Goal: Transaction & Acquisition: Book appointment/travel/reservation

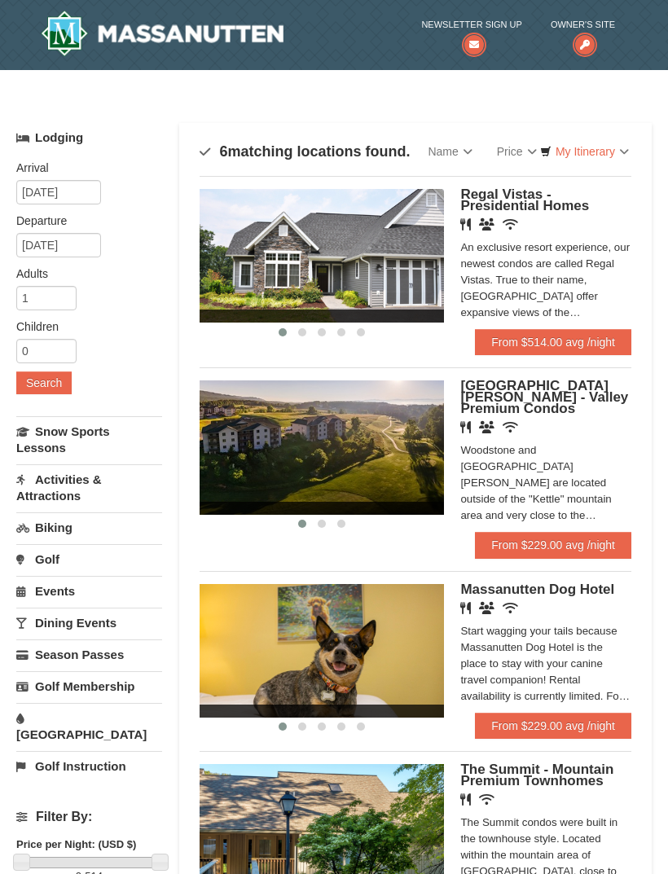
click at [531, 161] on link "Price" at bounding box center [516, 151] width 64 height 33
click at [593, 185] on link "Price (Low to High)" at bounding box center [550, 184] width 130 height 21
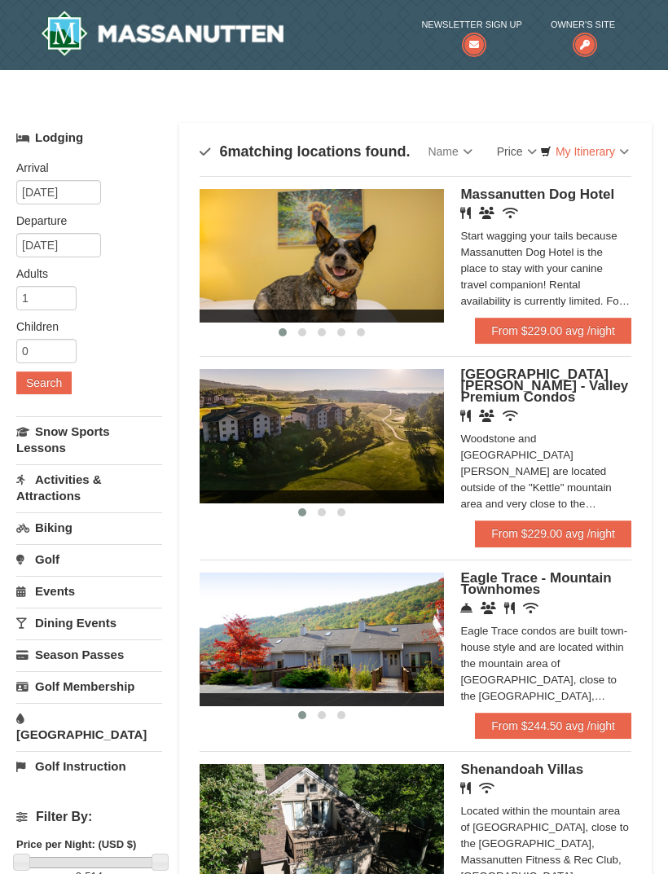
click at [124, 586] on link "Events" at bounding box center [89, 591] width 146 height 30
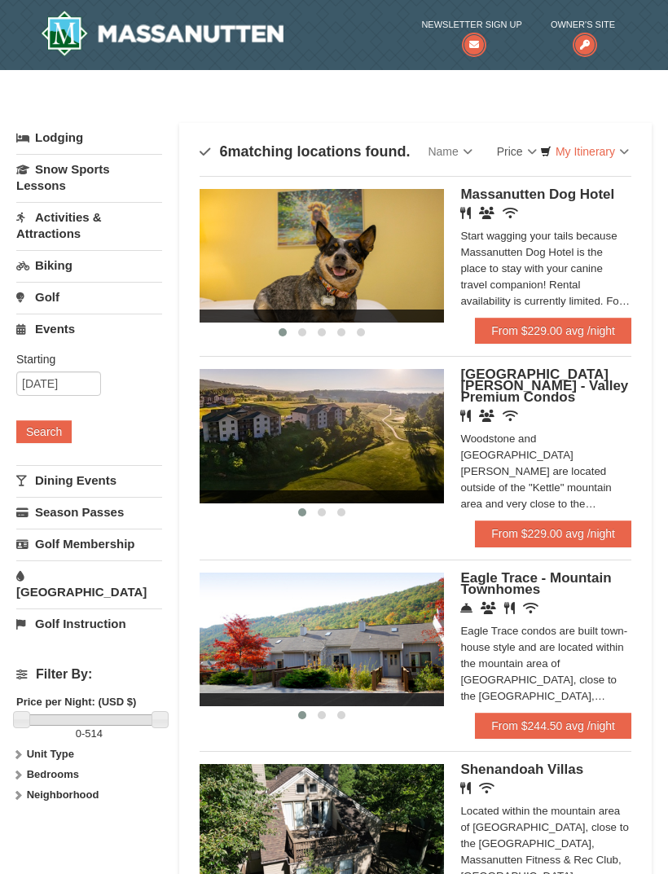
click at [102, 221] on link "Activities & Attractions" at bounding box center [89, 225] width 146 height 46
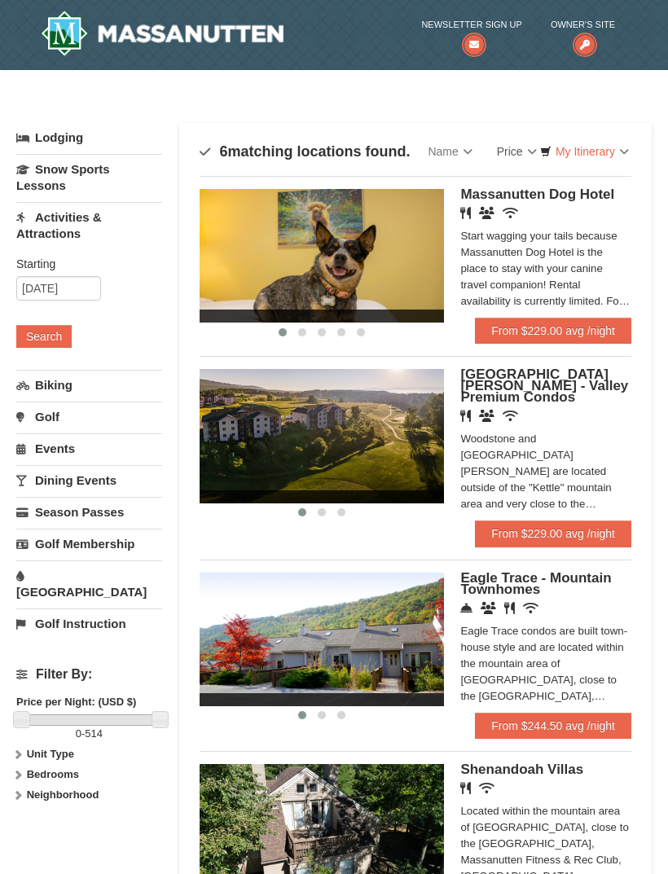
click at [56, 332] on button "Search" at bounding box center [43, 336] width 55 height 23
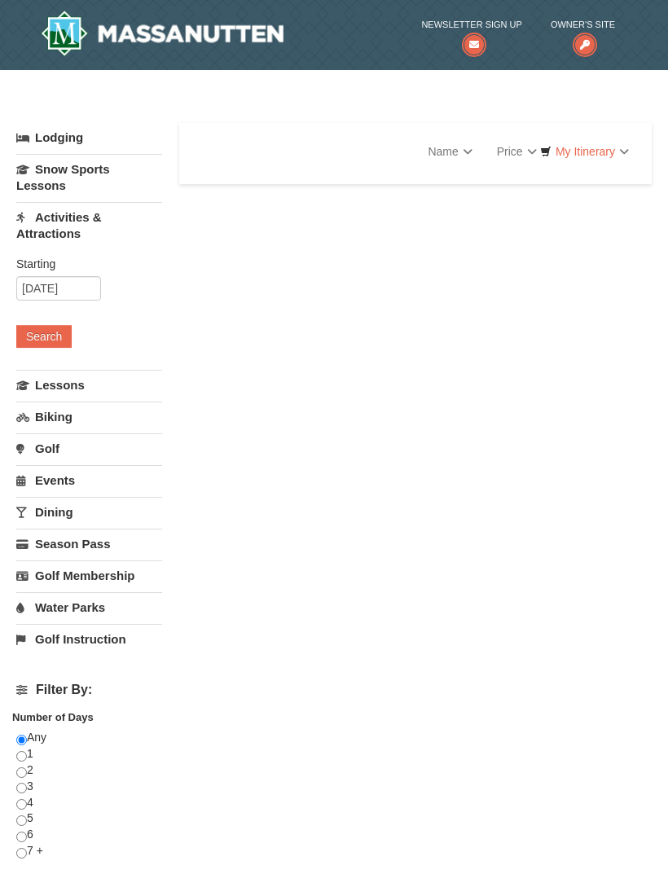
select select "10"
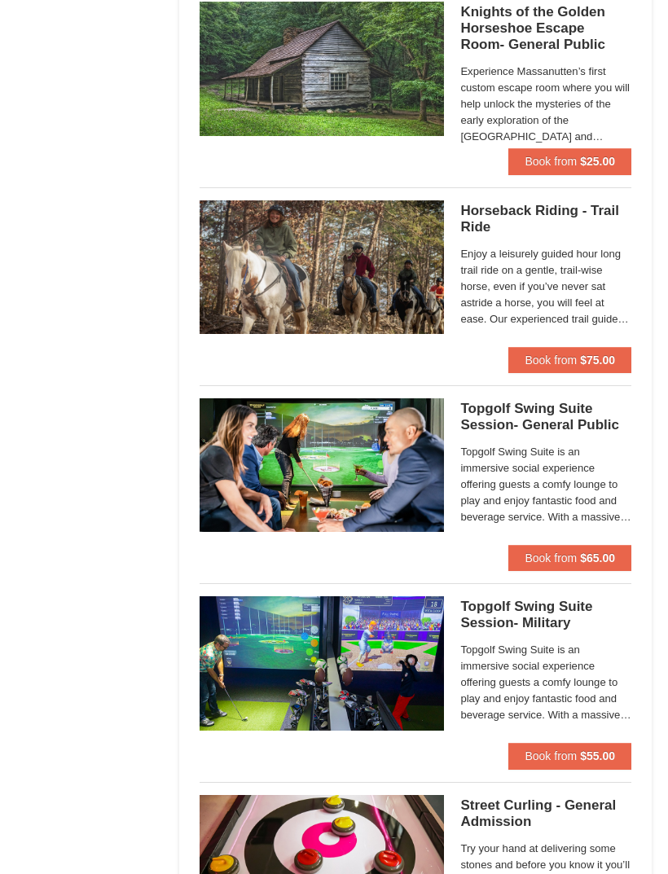
scroll to position [1771, 0]
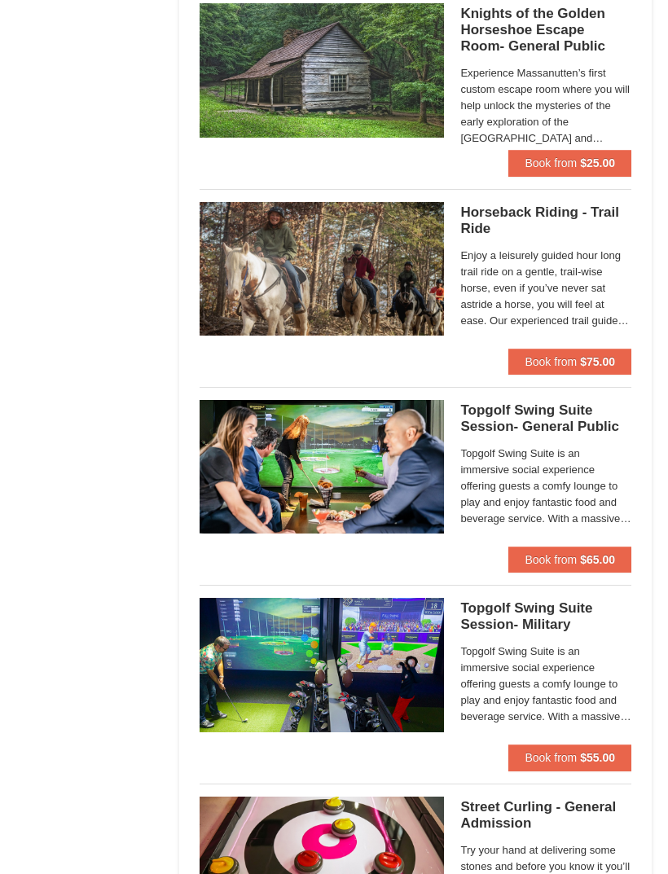
click at [620, 358] on button "Book from $75.00" at bounding box center [569, 361] width 123 height 26
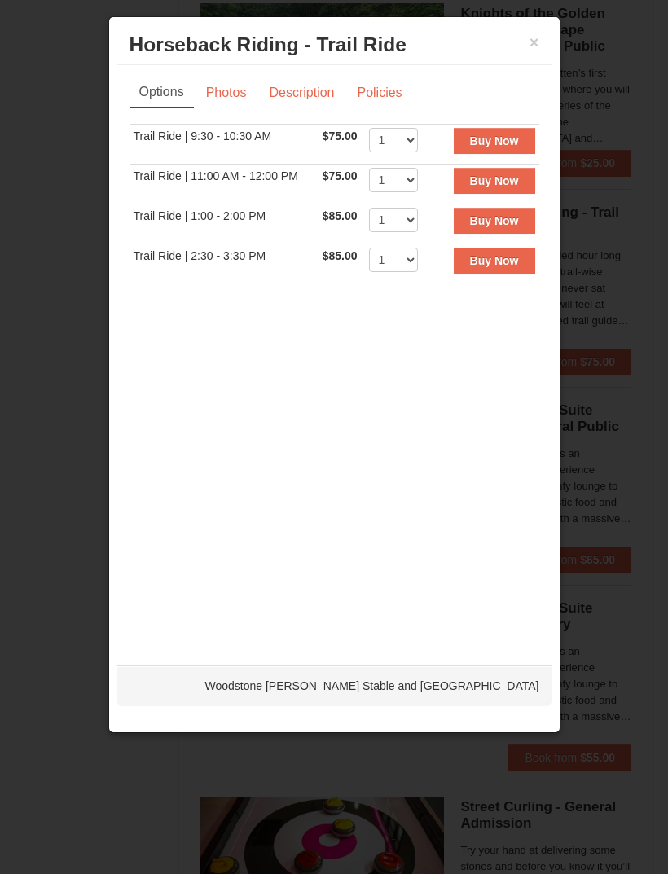
click at [645, 142] on div at bounding box center [334, 437] width 668 height 874
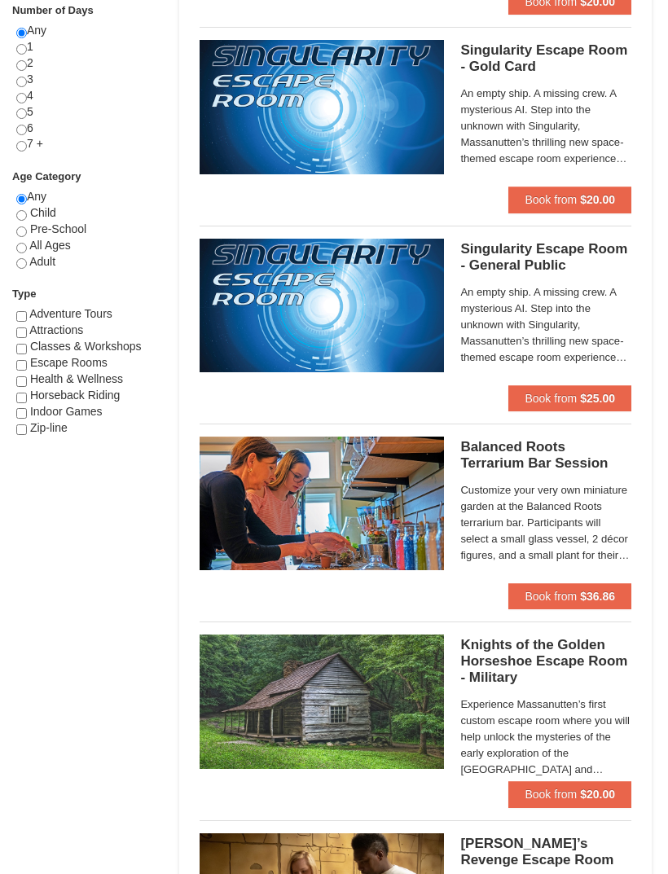
scroll to position [710, 0]
